Goal: Information Seeking & Learning: Learn about a topic

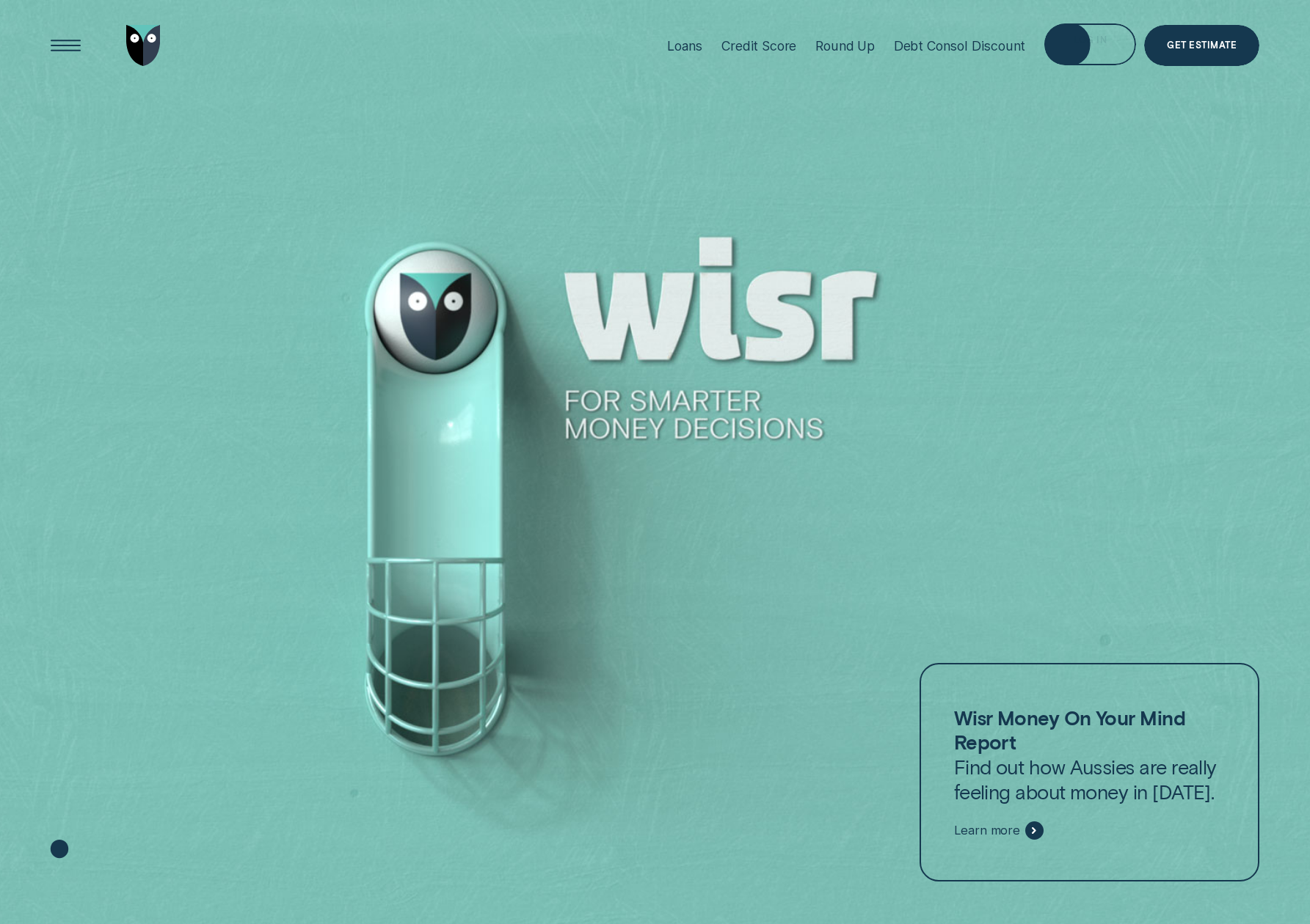
click at [1086, 46] on div "Log in" at bounding box center [1090, 46] width 33 height 8
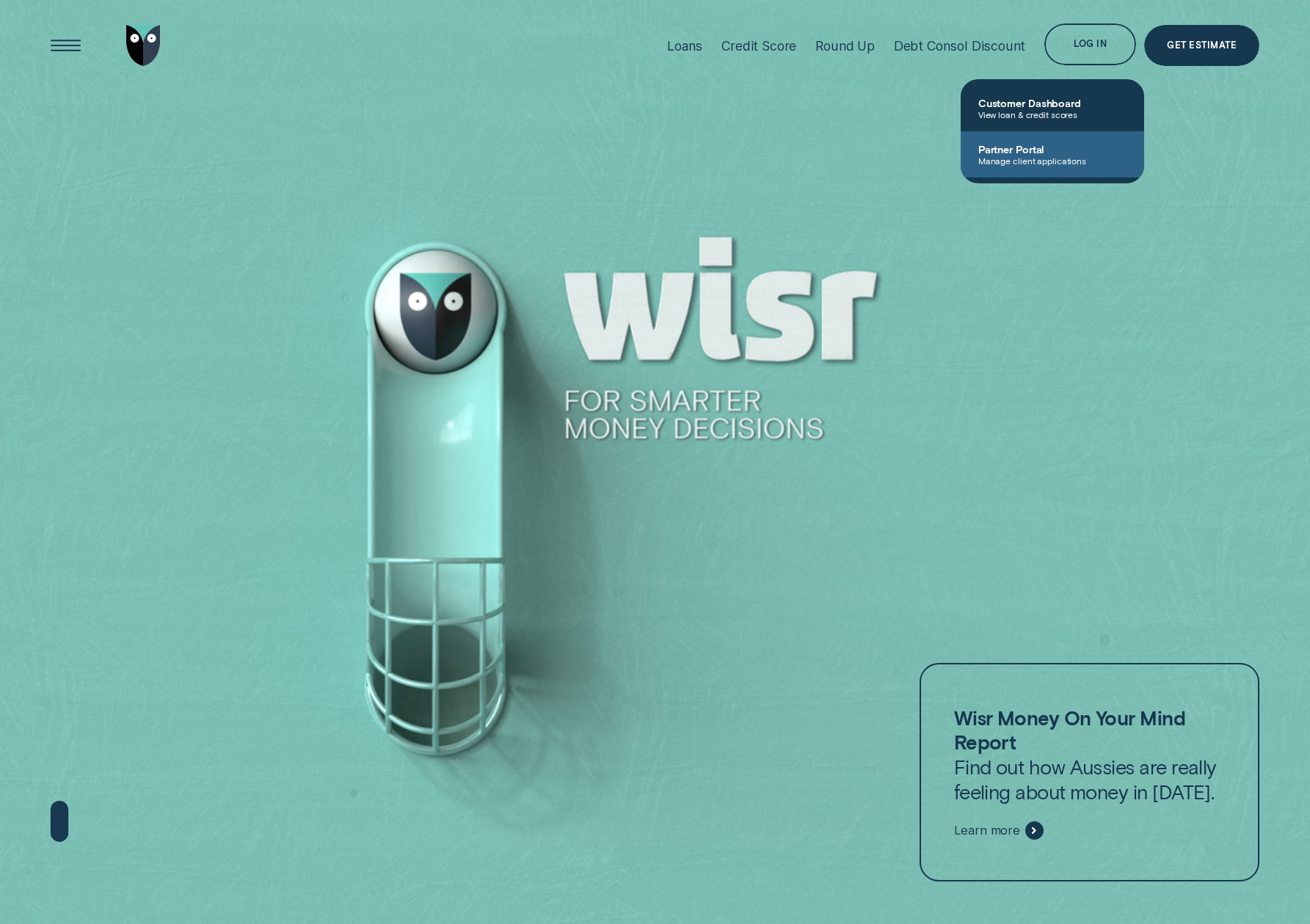
click at [1021, 154] on span "Partner Portal" at bounding box center [1052, 149] width 148 height 13
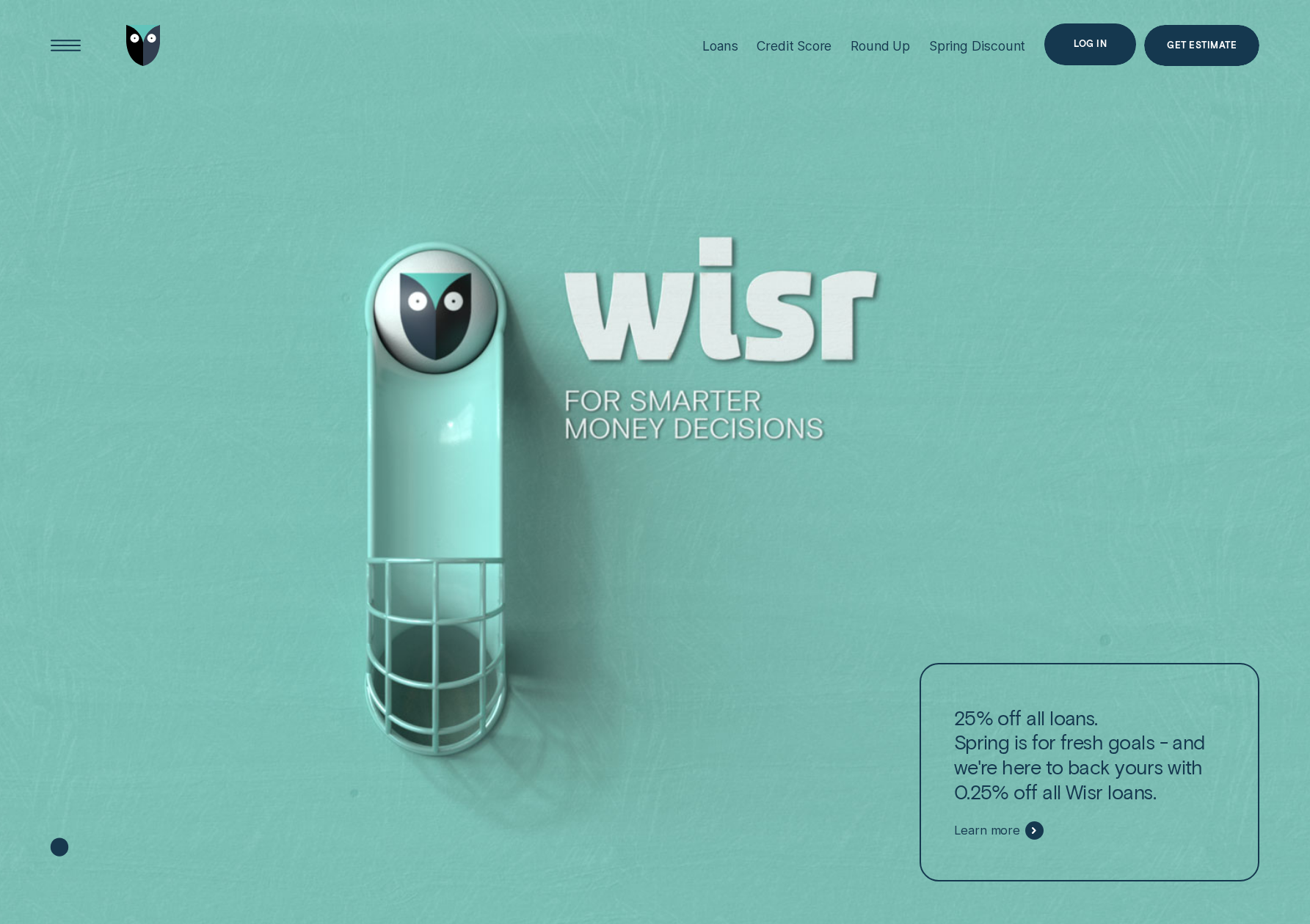
click at [1099, 40] on div "Log in" at bounding box center [1090, 44] width 33 height 8
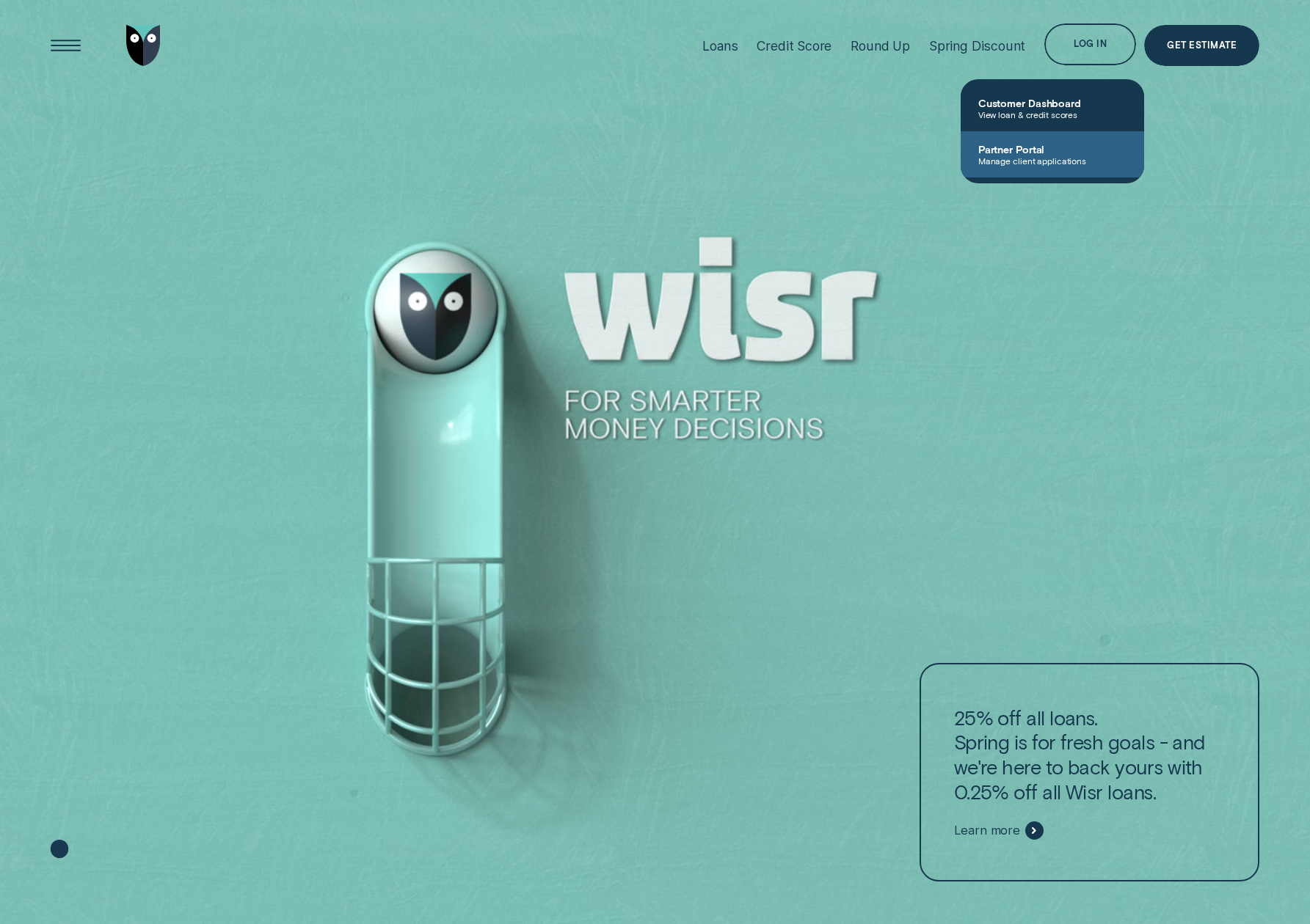
click at [1054, 159] on span "Manage client applications" at bounding box center [1052, 160] width 148 height 10
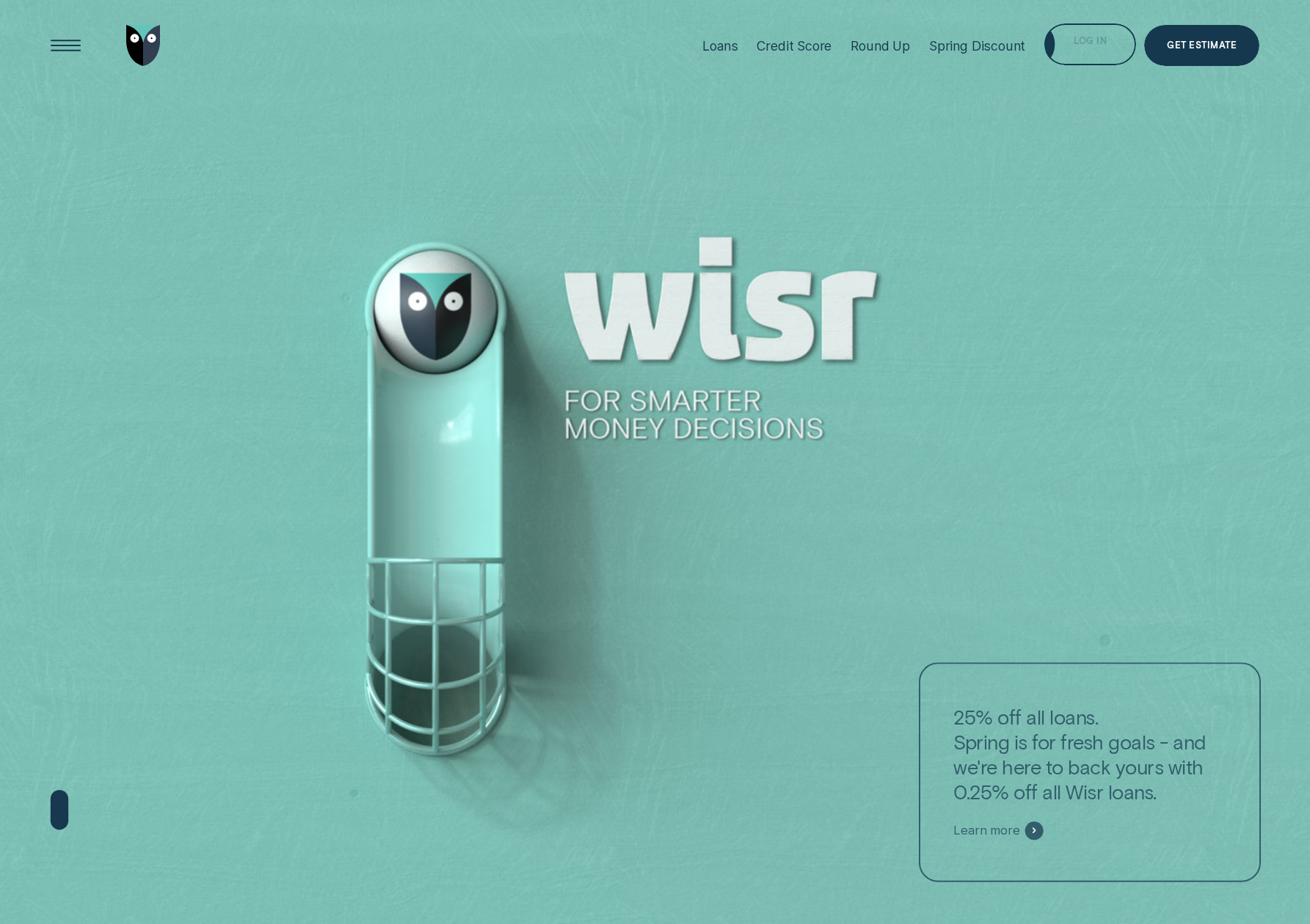
click at [1090, 42] on div "Log in" at bounding box center [1090, 46] width 33 height 8
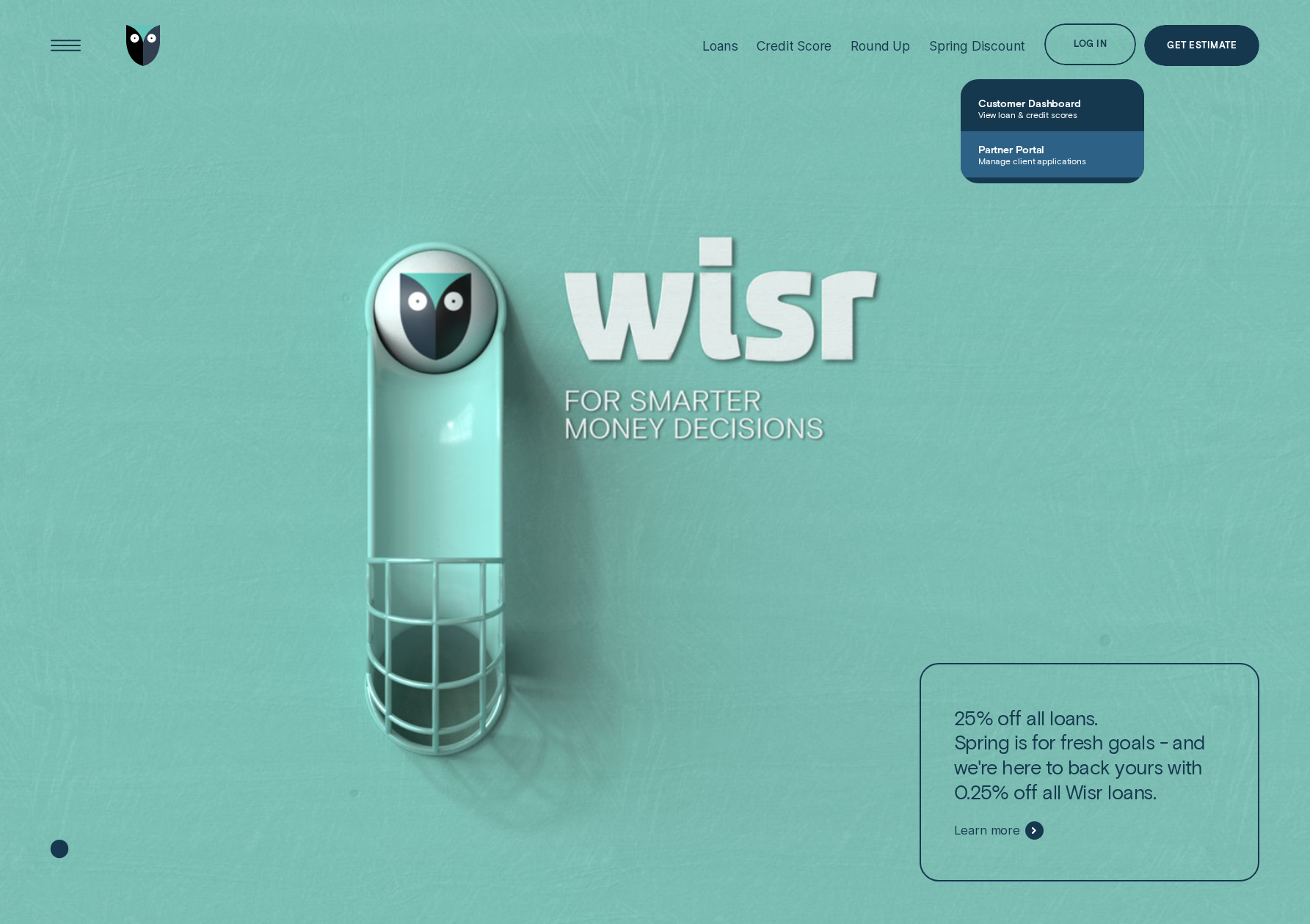
click at [1048, 166] on link "Partner Portal Manage client applications" at bounding box center [1052, 155] width 184 height 46
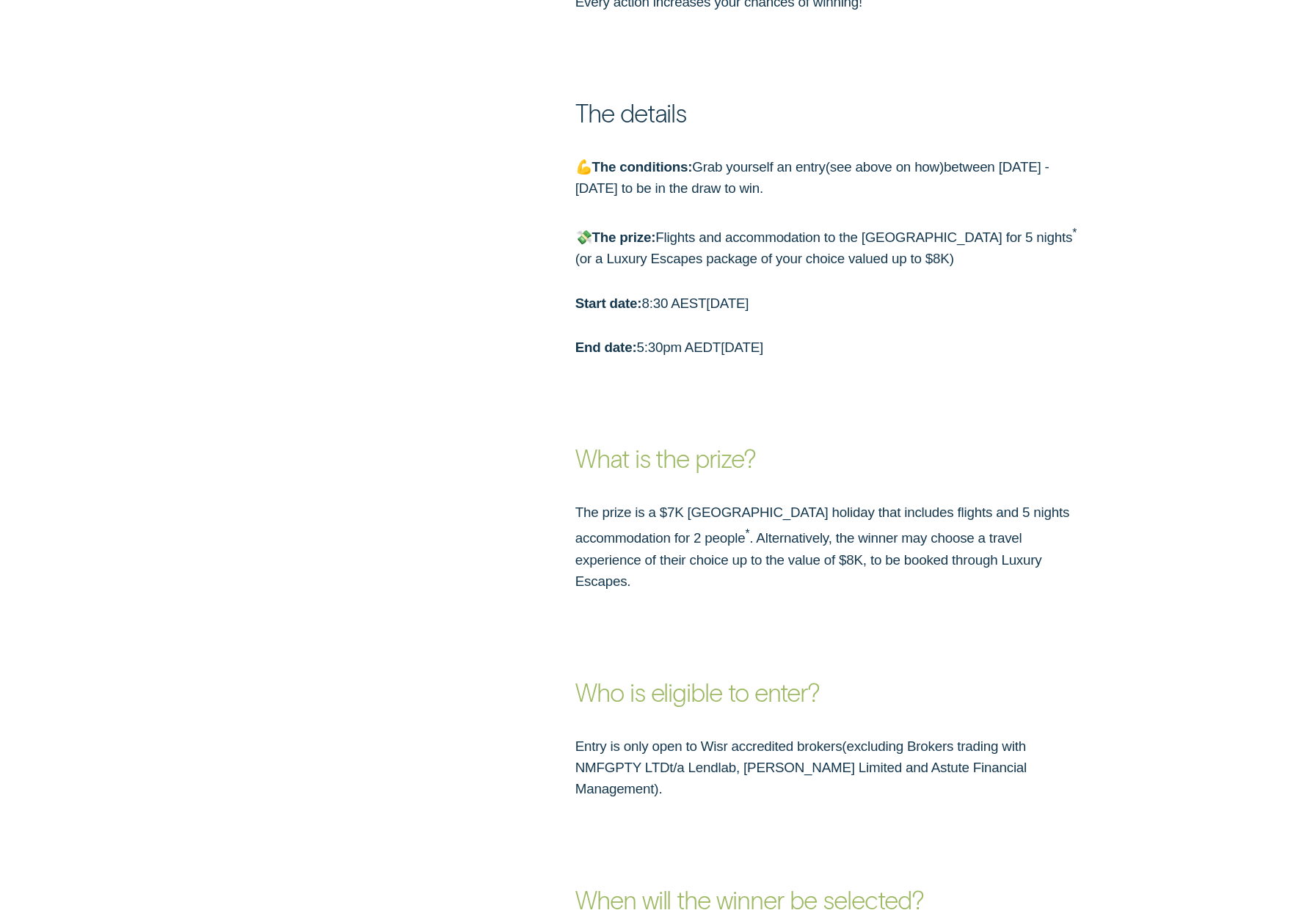
scroll to position [1514, 0]
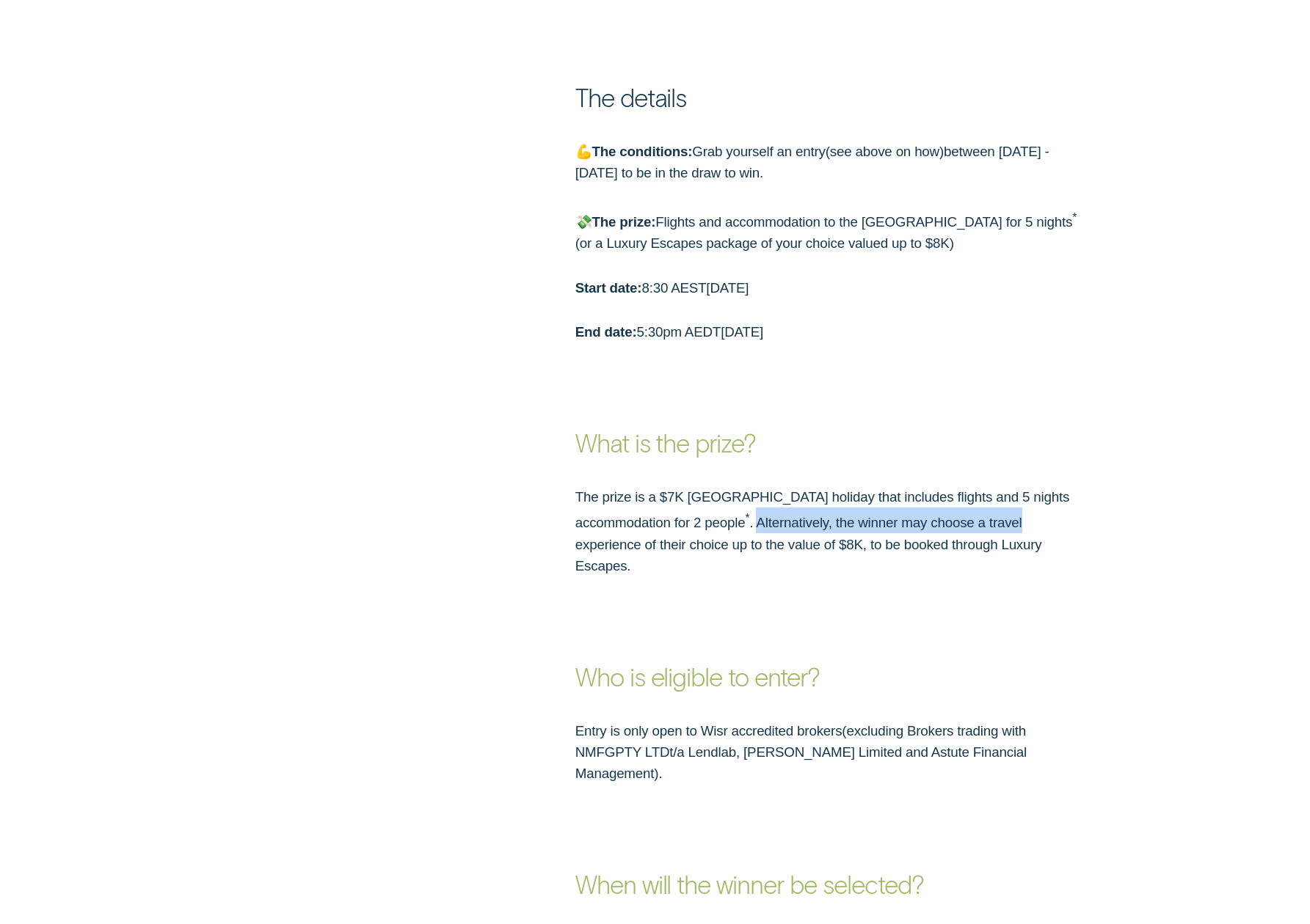
drag, startPoint x: 759, startPoint y: 519, endPoint x: 1098, endPoint y: 523, distance: 339.0
click at [1098, 523] on div "The prize is a $7K Maldives holiday that includes flights and 5 nights accommod…" at bounding box center [654, 531] width 1224 height 91
click at [1058, 521] on p "The prize is a $7K Maldives holiday that includes flights and 5 nights accommod…" at bounding box center [830, 531] width 509 height 91
drag, startPoint x: 1037, startPoint y: 521, endPoint x: 762, endPoint y: 520, distance: 275.0
click at [762, 520] on p "The prize is a $7K Maldives holiday that includes flights and 5 nights accommod…" at bounding box center [830, 531] width 509 height 91
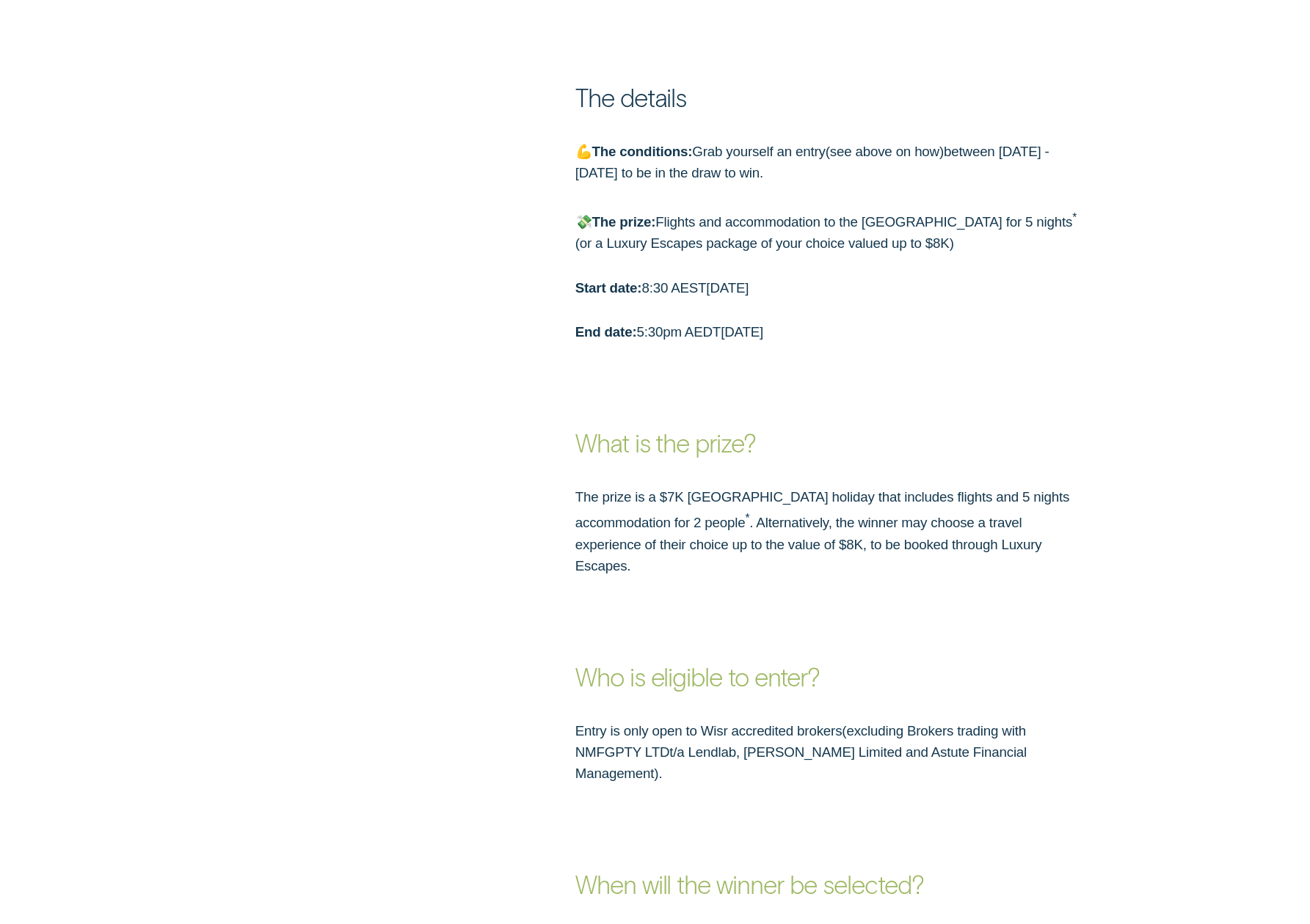
click at [526, 536] on div "The prize is a $7K Maldives holiday that includes flights and 5 nights accommod…" at bounding box center [654, 531] width 1224 height 91
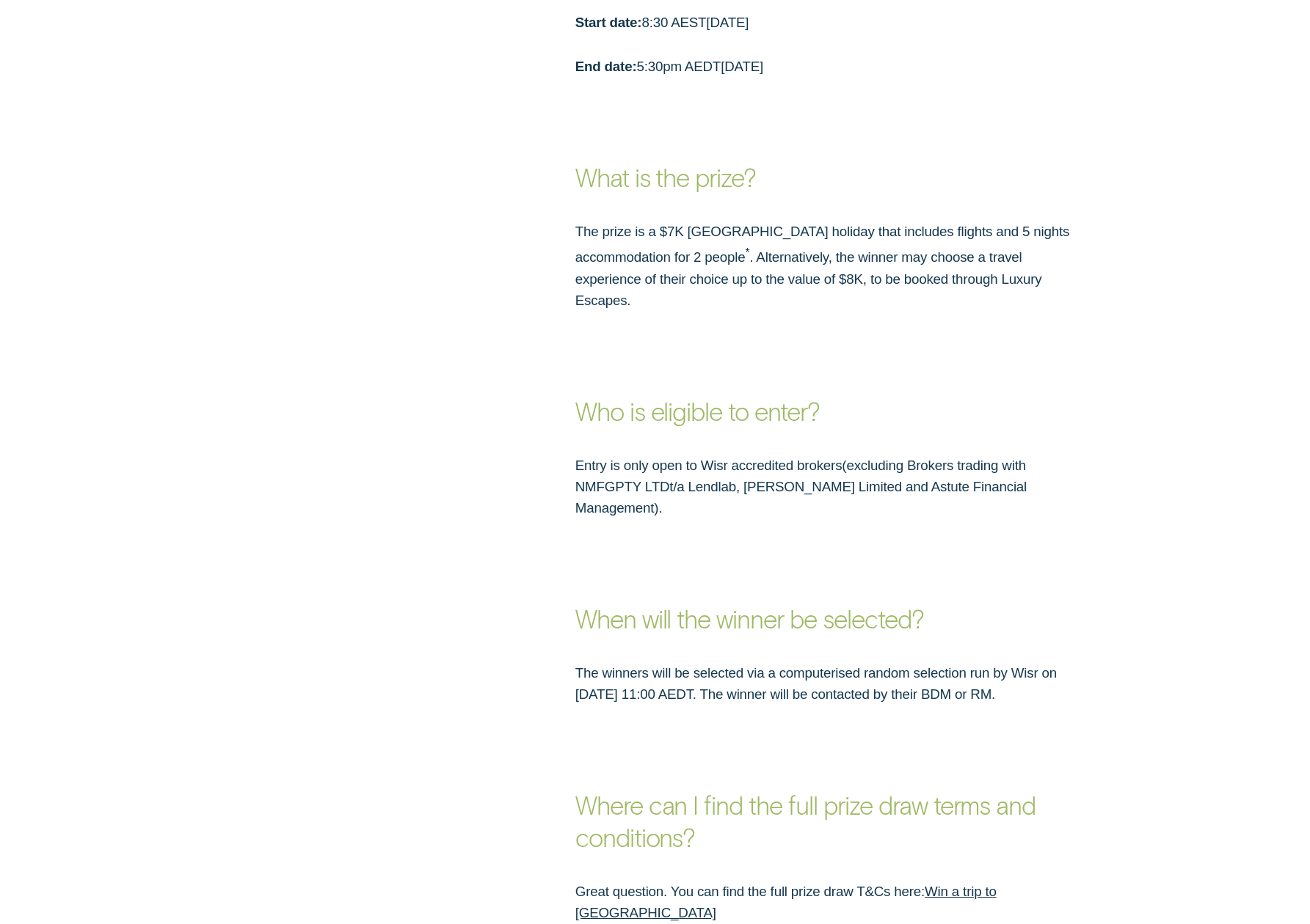
scroll to position [1782, 0]
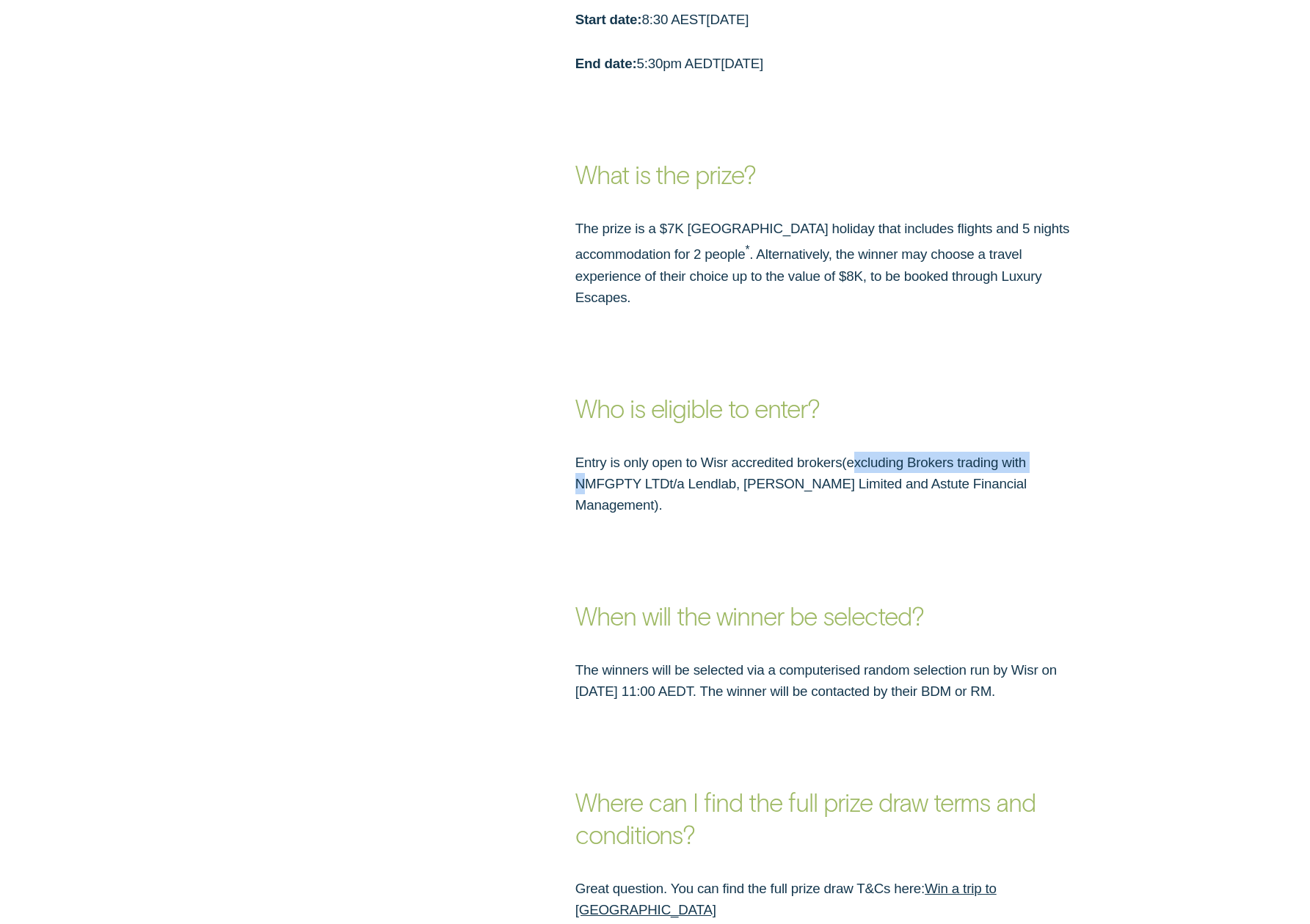
drag, startPoint x: 857, startPoint y: 463, endPoint x: 1063, endPoint y: 451, distance: 206.3
click at [1062, 452] on p "Entry is only open to Wisr accredited brokers ( excluding Brokers trading with …" at bounding box center [830, 484] width 509 height 65
click at [1110, 452] on div "Entry is only open to Wisr accredited brokers ( excluding Brokers trading with …" at bounding box center [654, 484] width 1224 height 65
drag, startPoint x: 821, startPoint y: 486, endPoint x: 1023, endPoint y: 482, distance: 202.0
click at [1023, 482] on p "Entry is only open to Wisr accredited brokers ( excluding Brokers trading with …" at bounding box center [830, 484] width 509 height 65
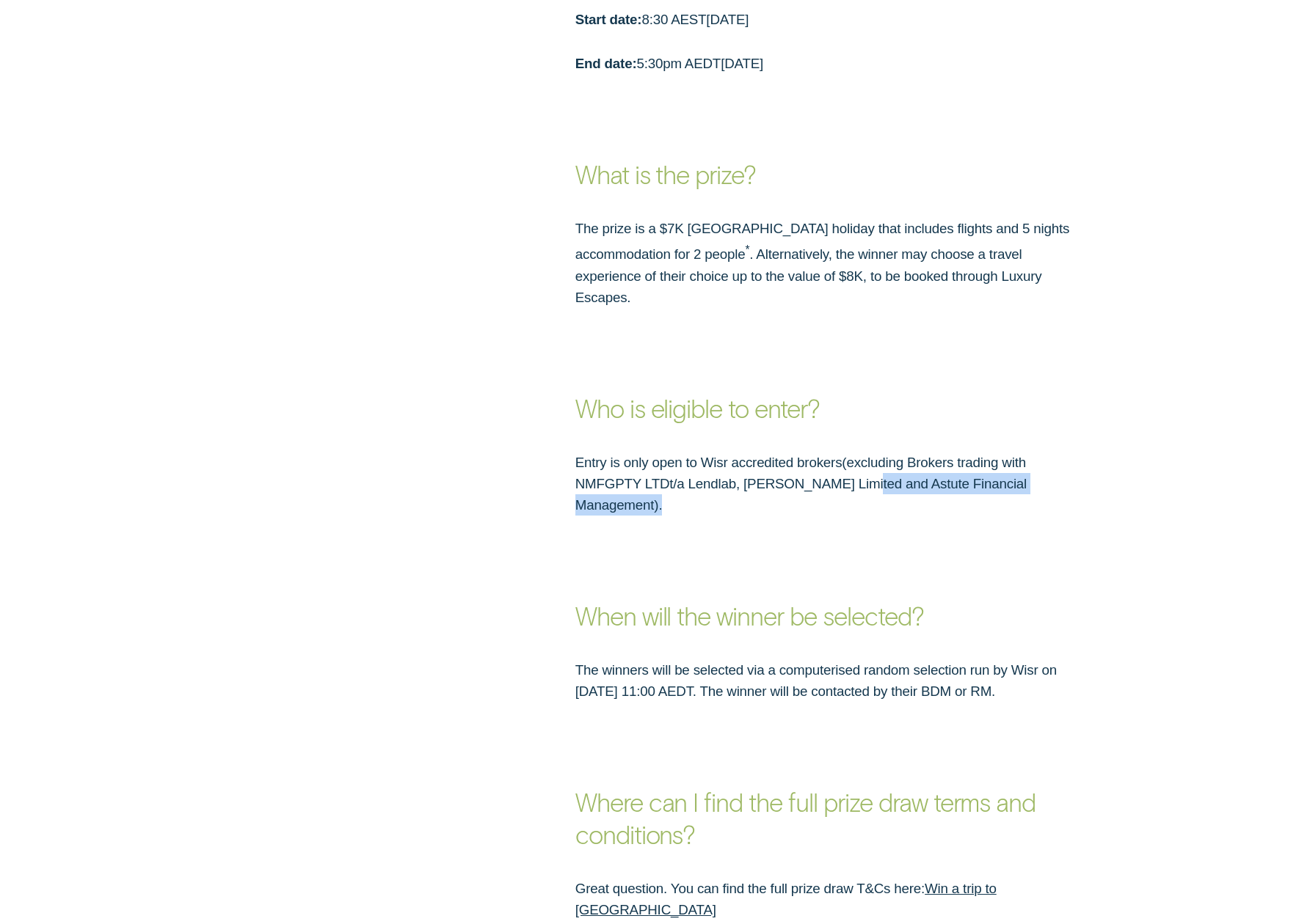
click at [1052, 482] on p "Entry is only open to Wisr accredited brokers ( excluding Brokers trading with …" at bounding box center [830, 484] width 509 height 65
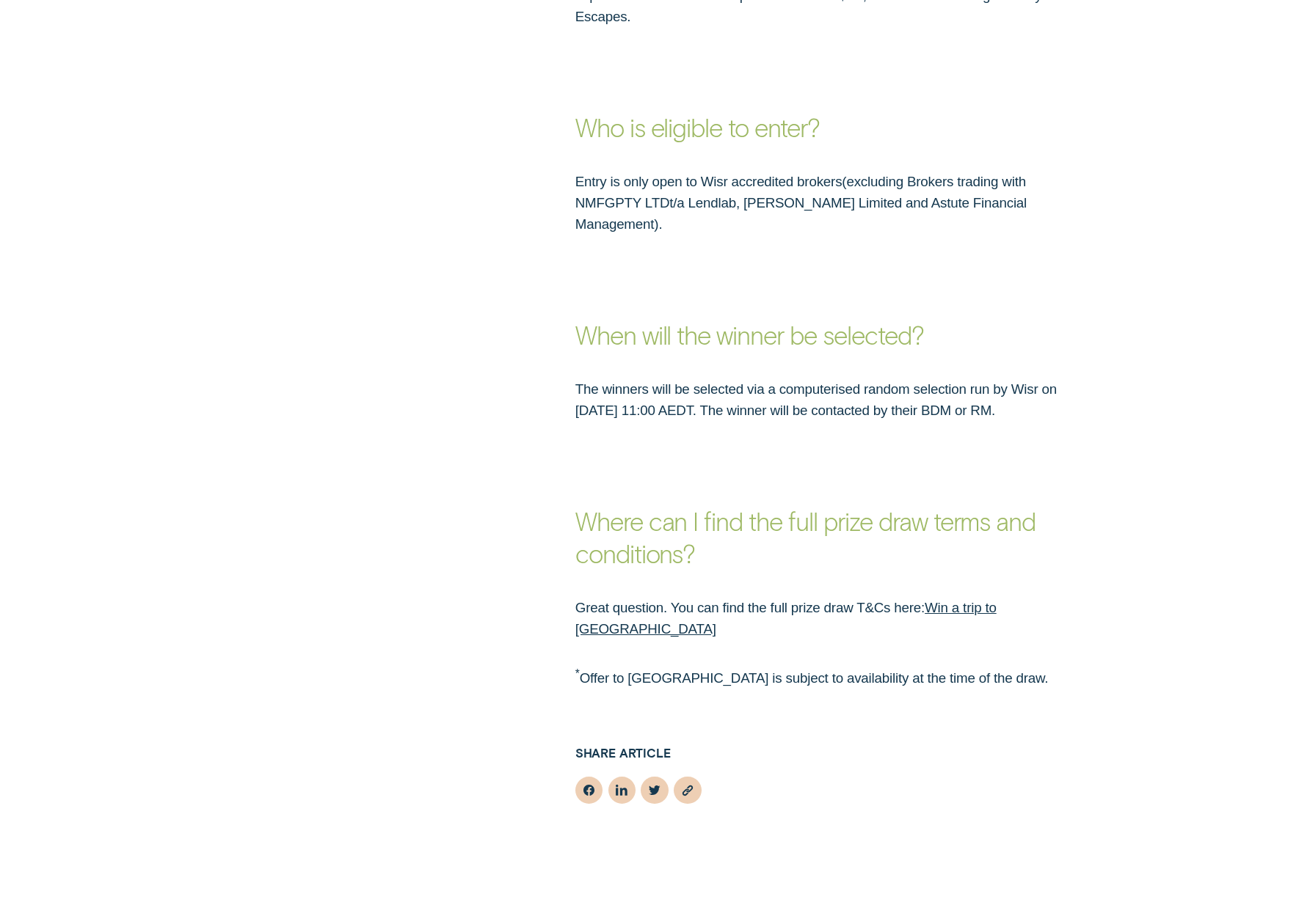
scroll to position [2066, 0]
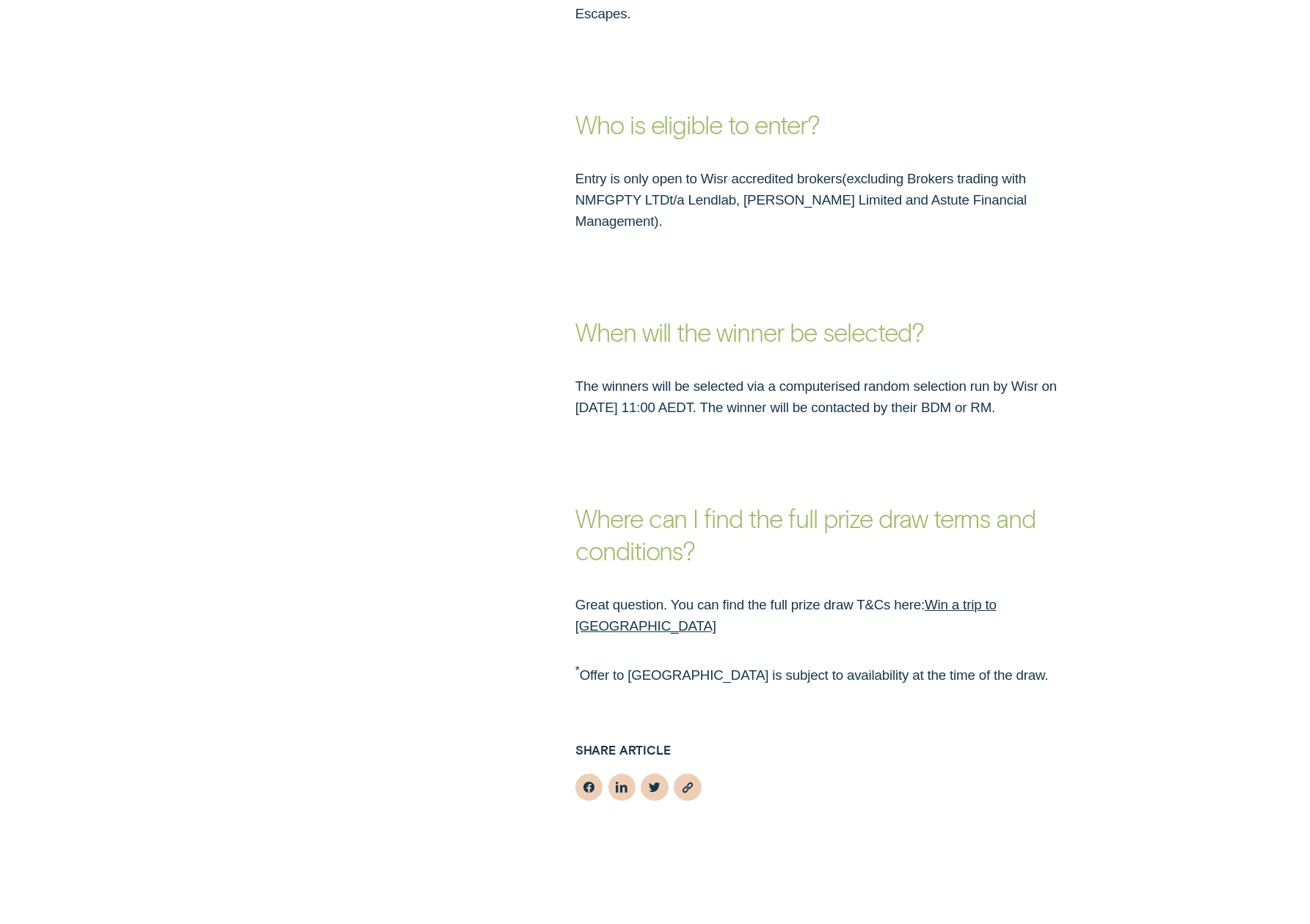
click at [996, 597] on link "Win a trip to the Maldives" at bounding box center [786, 615] width 421 height 37
